Goal: Task Accomplishment & Management: Manage account settings

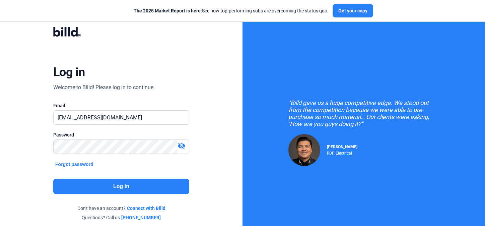
click at [120, 188] on button "Log in" at bounding box center [121, 185] width 136 height 15
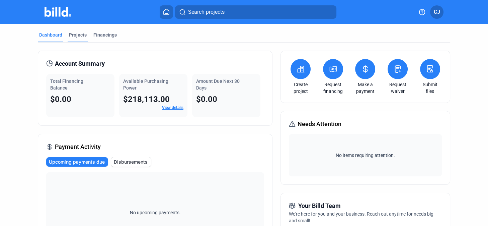
click at [77, 41] on div "Projects" at bounding box center [78, 36] width 20 height 11
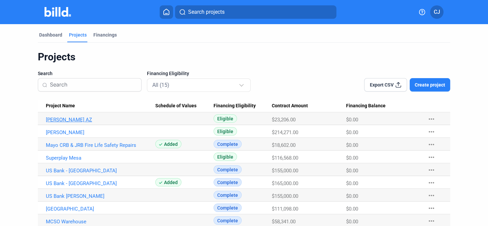
click at [59, 118] on link "WW Croft AZ" at bounding box center [100, 120] width 109 height 6
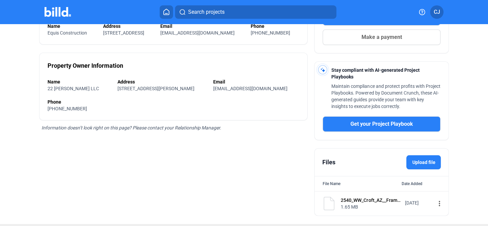
scroll to position [151, 0]
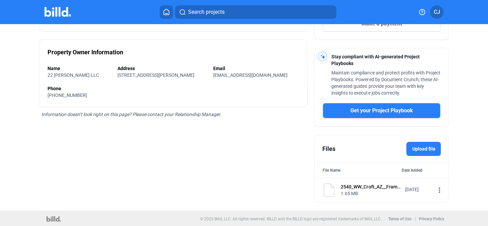
click at [435, 191] on mat-icon "more_vert" at bounding box center [439, 190] width 8 height 8
click at [468, 161] on div at bounding box center [244, 113] width 488 height 226
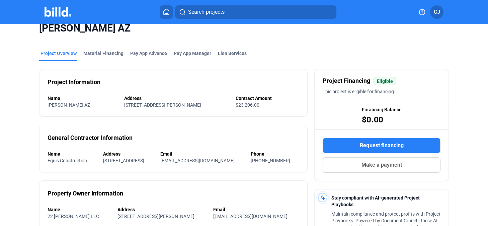
scroll to position [0, 0]
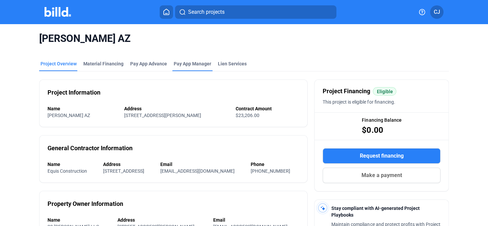
click at [191, 60] on span "Pay App Manager" at bounding box center [192, 63] width 37 height 7
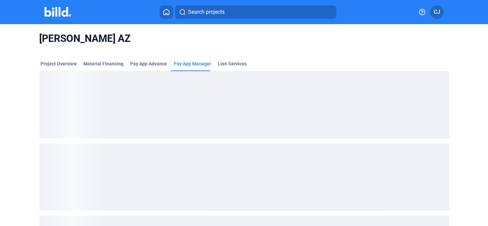
click at [462, 72] on div "WW Croft AZ Project Overview Material Financing Pay App Advance Pay App Manager…" at bounding box center [244, 159] width 488 height 271
click at [477, 191] on div "WW Croft AZ Project Overview Material Financing Pay App Advance Pay App Manager…" at bounding box center [244, 159] width 488 height 271
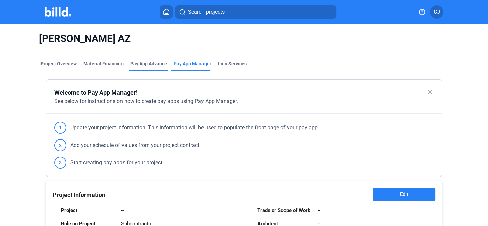
click at [145, 63] on div "Pay App Advance" at bounding box center [148, 63] width 37 height 7
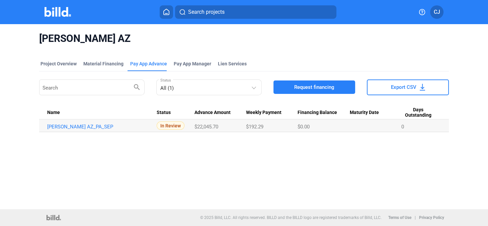
click at [171, 126] on span "In Review" at bounding box center [171, 125] width 28 height 8
click at [93, 125] on link "WW Croft AZ_PA_SEP" at bounding box center [101, 127] width 109 height 6
click at [61, 125] on link "WW Croft AZ_PA_SEP" at bounding box center [101, 127] width 109 height 6
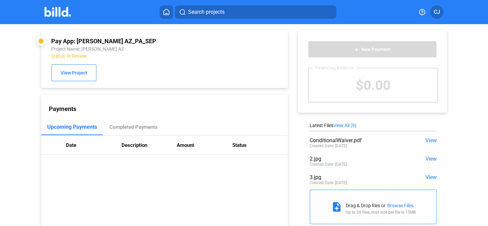
scroll to position [19, 0]
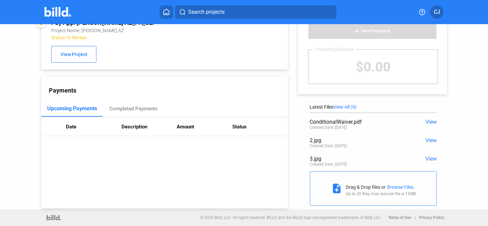
click at [341, 106] on span "View All (9)" at bounding box center [344, 106] width 23 height 5
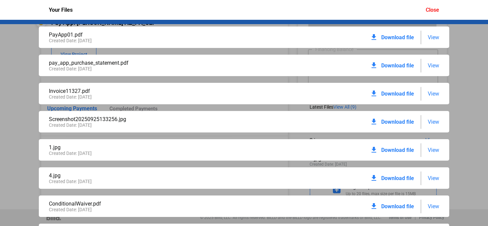
click at [434, 148] on span "View" at bounding box center [433, 150] width 11 height 6
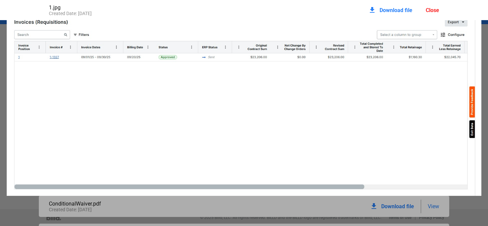
scroll to position [0, 0]
